Goal: Transaction & Acquisition: Purchase product/service

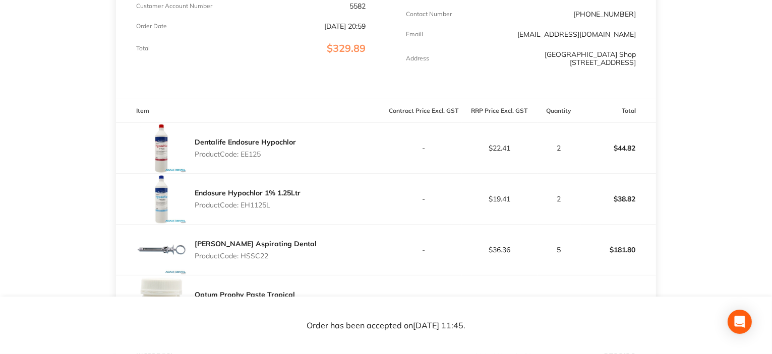
drag, startPoint x: 273, startPoint y: 206, endPoint x: 225, endPoint y: 190, distance: 50.4
click at [196, 192] on div "Endosure Hypochlor 1% 1.25Ltr Product Code: EH1125L" at bounding box center [248, 199] width 106 height 28
click at [225, 190] on link "Endosure Hypochlor 1% 1.25Ltr" at bounding box center [248, 193] width 106 height 9
